Goal: Task Accomplishment & Management: Manage account settings

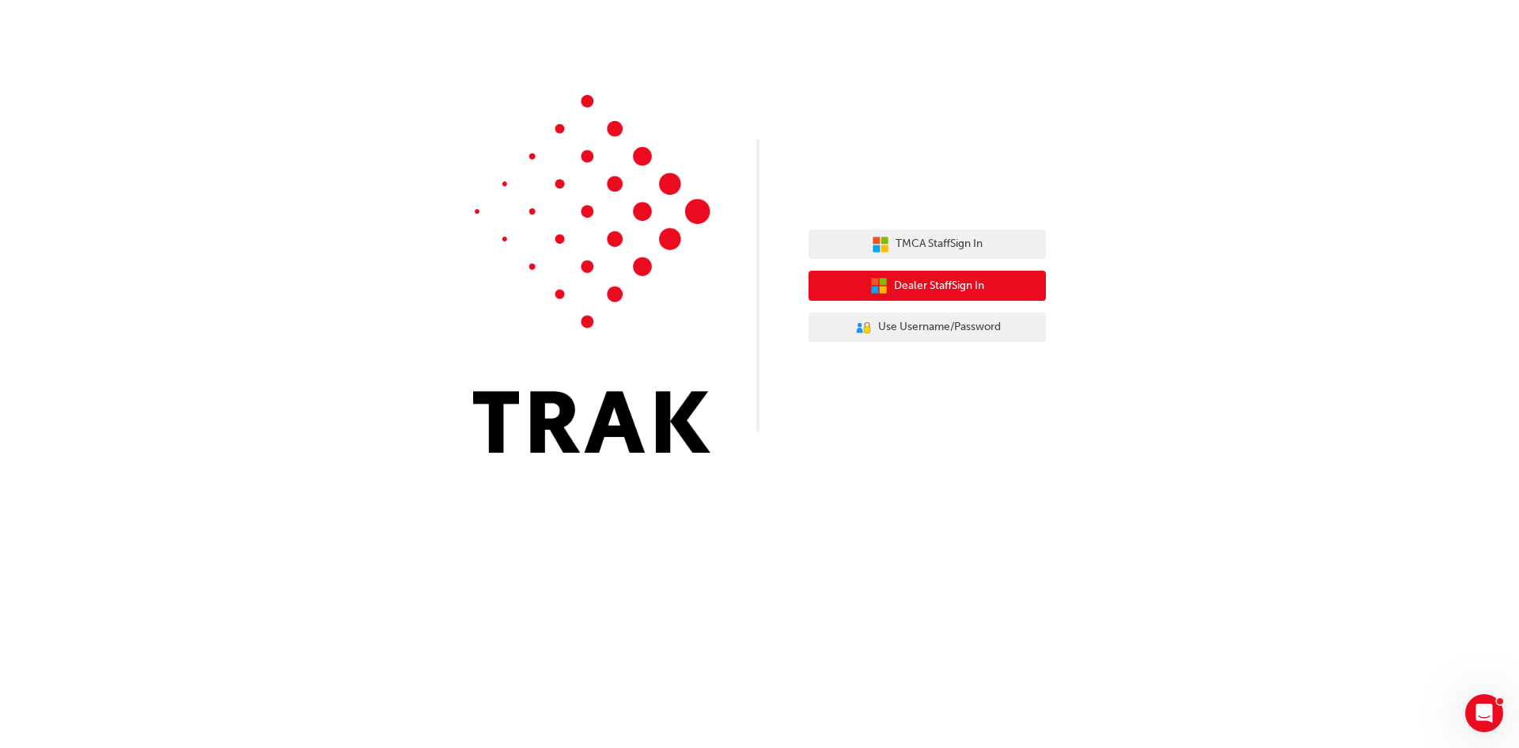
click at [963, 290] on span "Dealer Staff Sign In" at bounding box center [939, 286] width 90 height 18
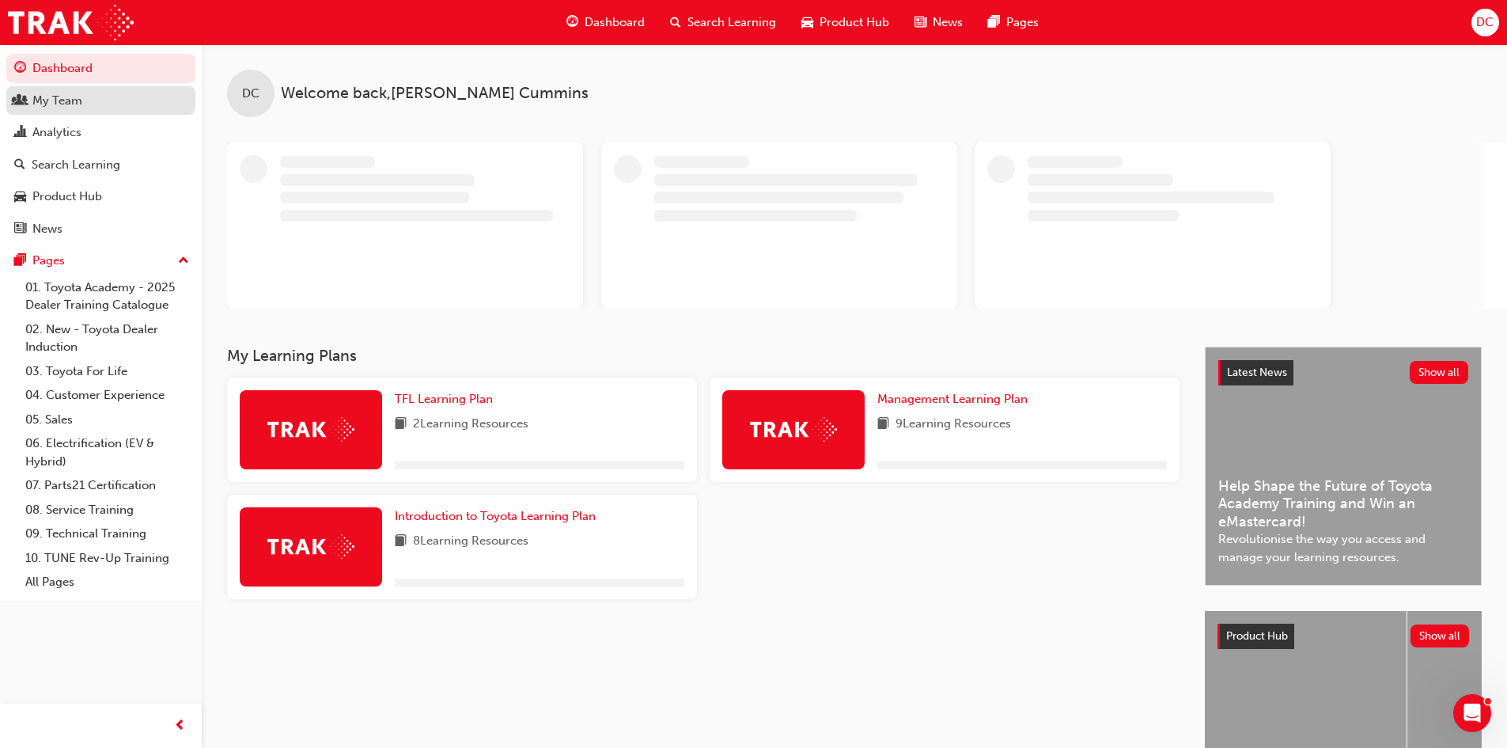
click at [61, 108] on div "My Team" at bounding box center [57, 101] width 50 height 18
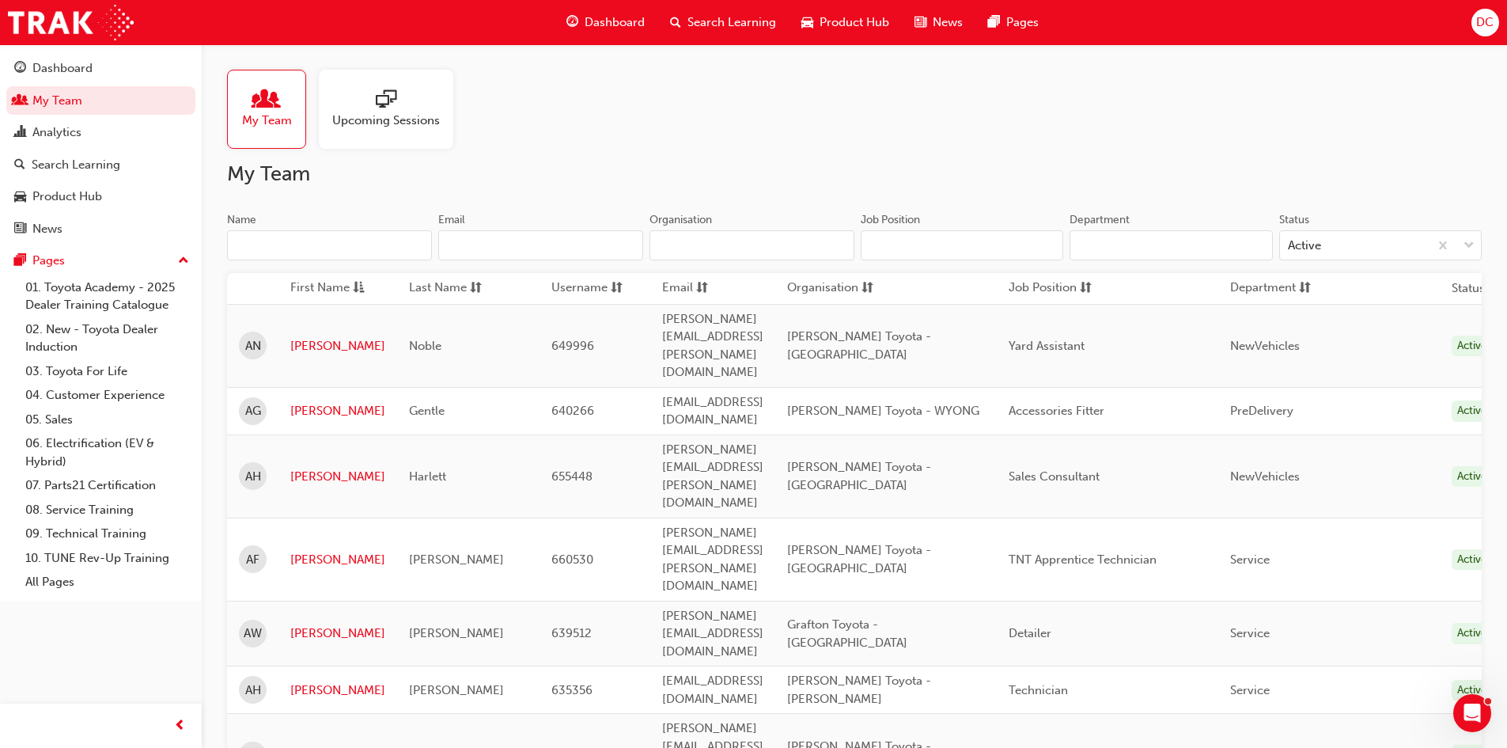
click at [329, 243] on input "Name" at bounding box center [329, 245] width 205 height 30
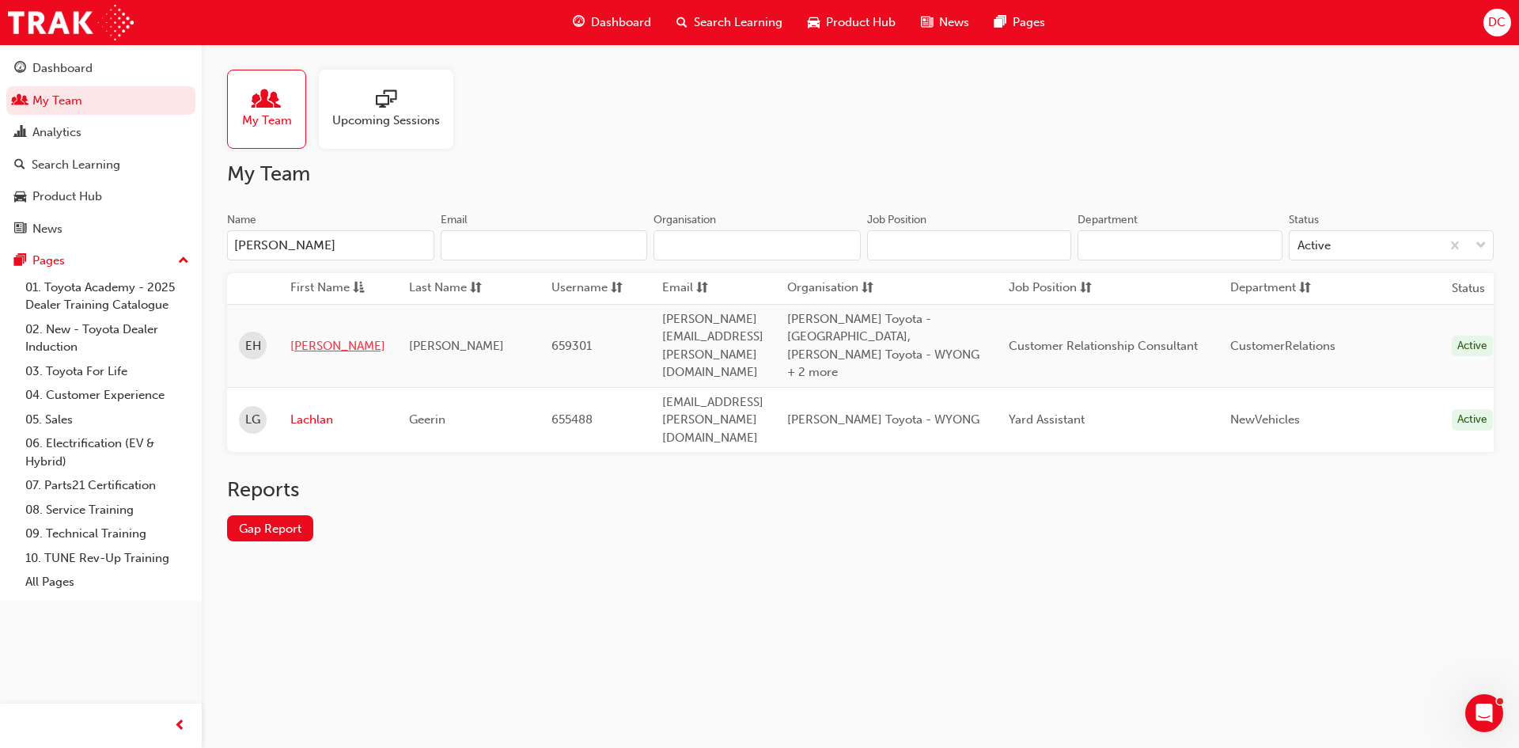
type input "[PERSON_NAME]"
click at [309, 337] on link "[PERSON_NAME]" at bounding box center [337, 346] width 95 height 18
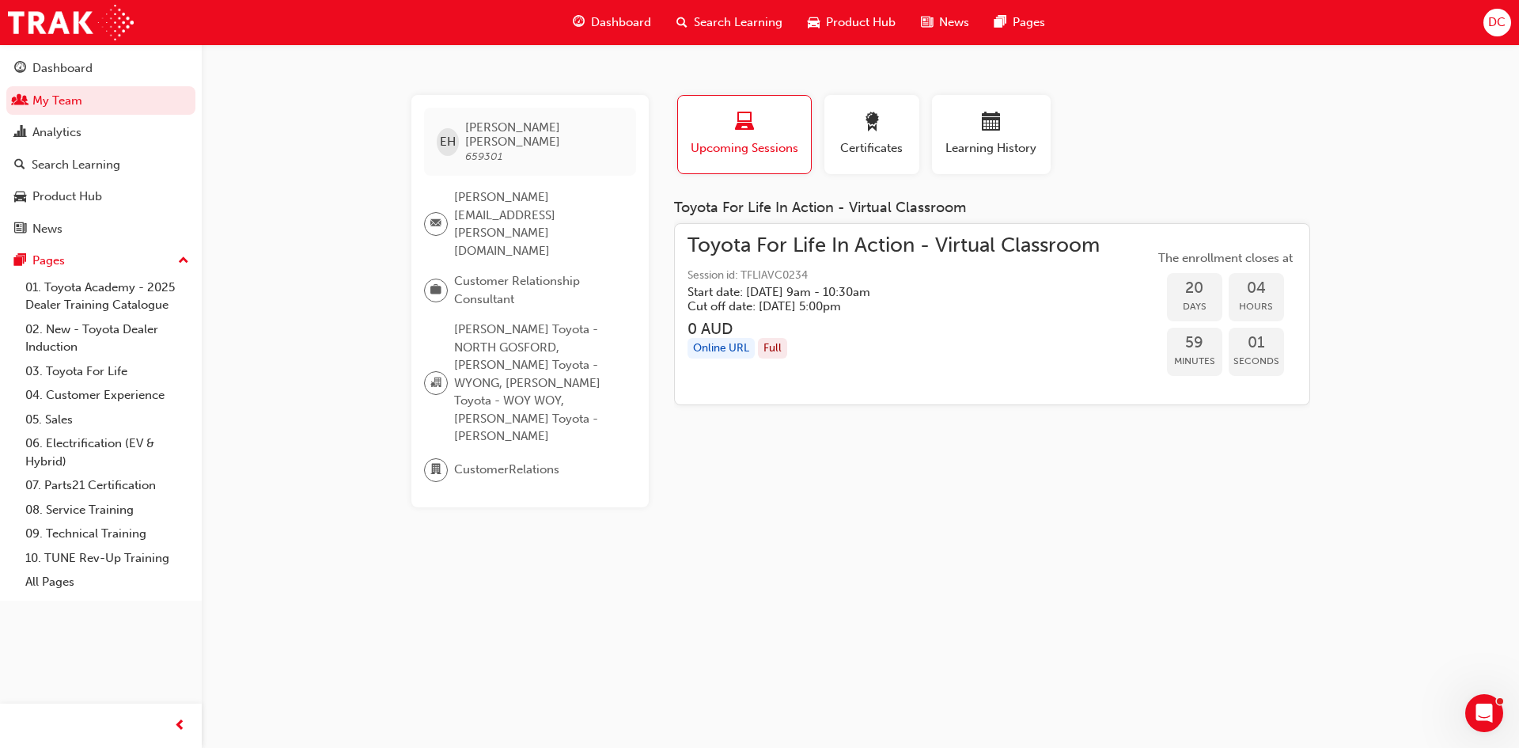
click at [810, 310] on h5 "Cut off date: [DATE] 5:00pm" at bounding box center [880, 306] width 387 height 14
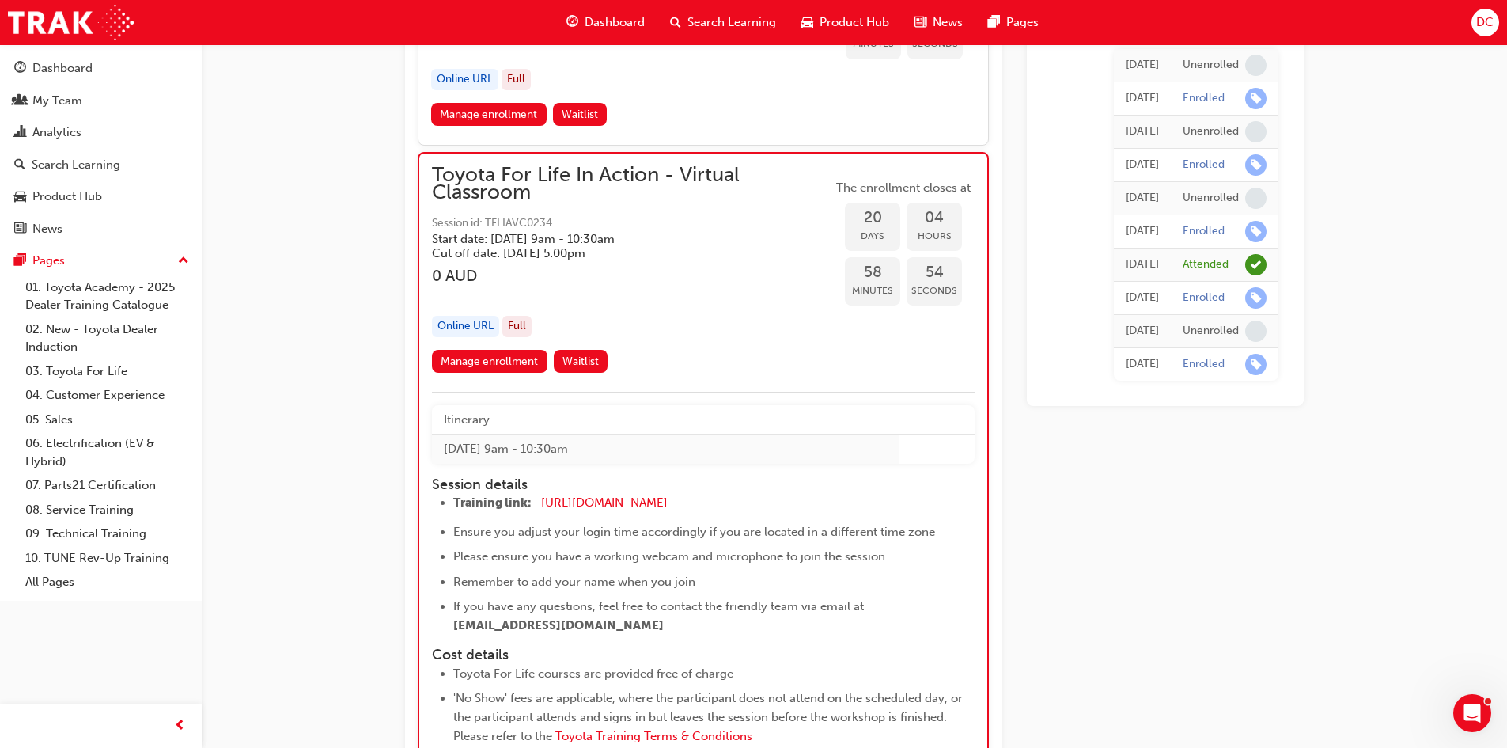
scroll to position [11547, 0]
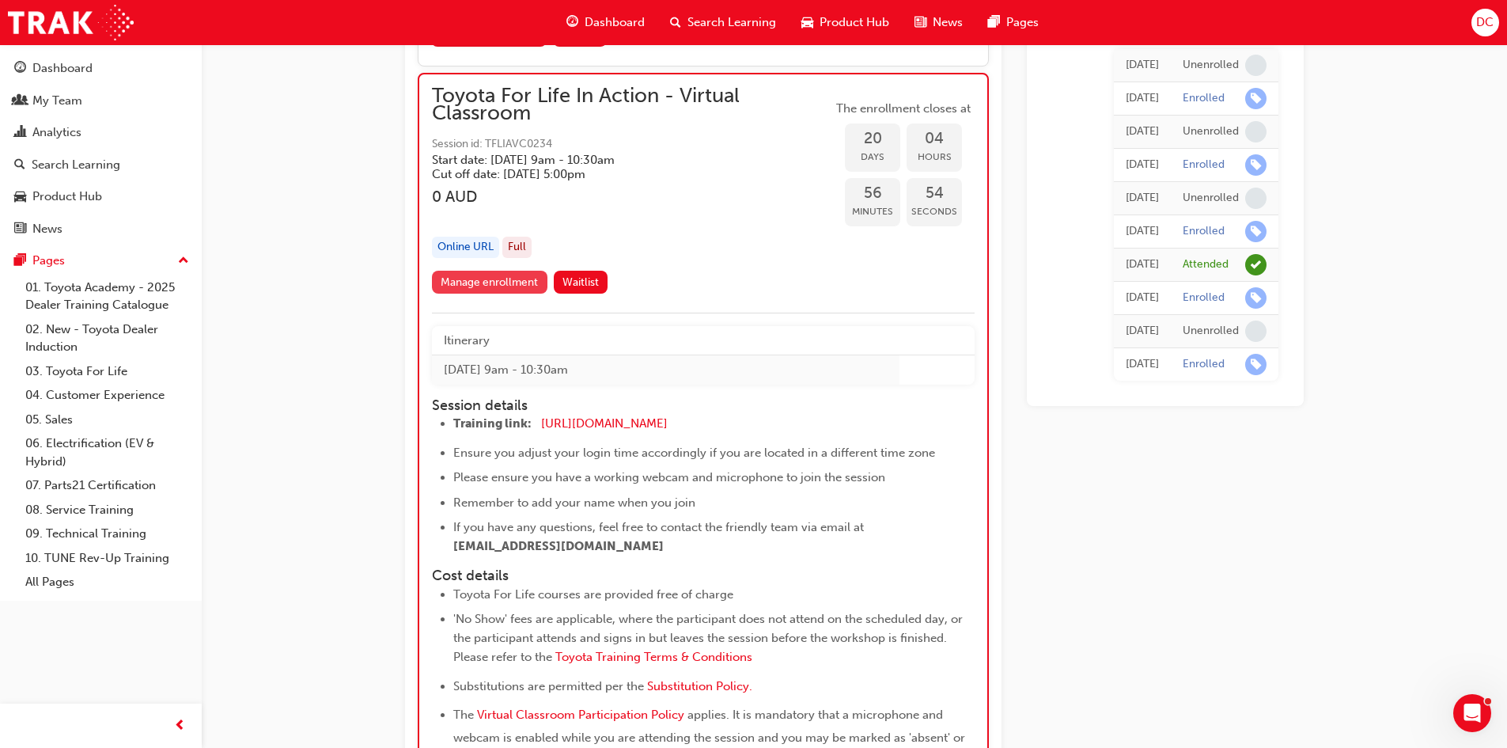
click at [494, 271] on link "Manage enrollment" at bounding box center [490, 282] width 116 height 23
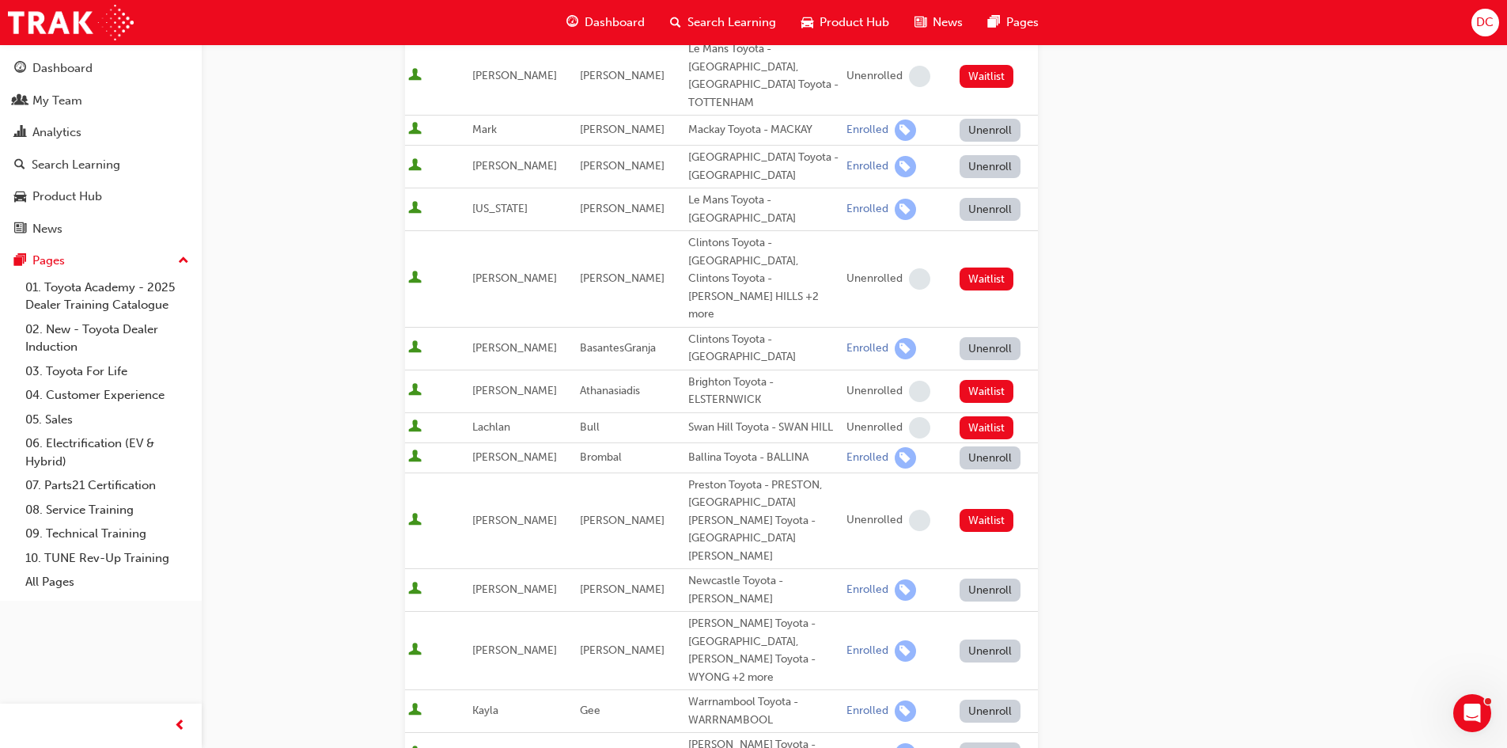
scroll to position [316, 0]
